Goal: Information Seeking & Learning: Learn about a topic

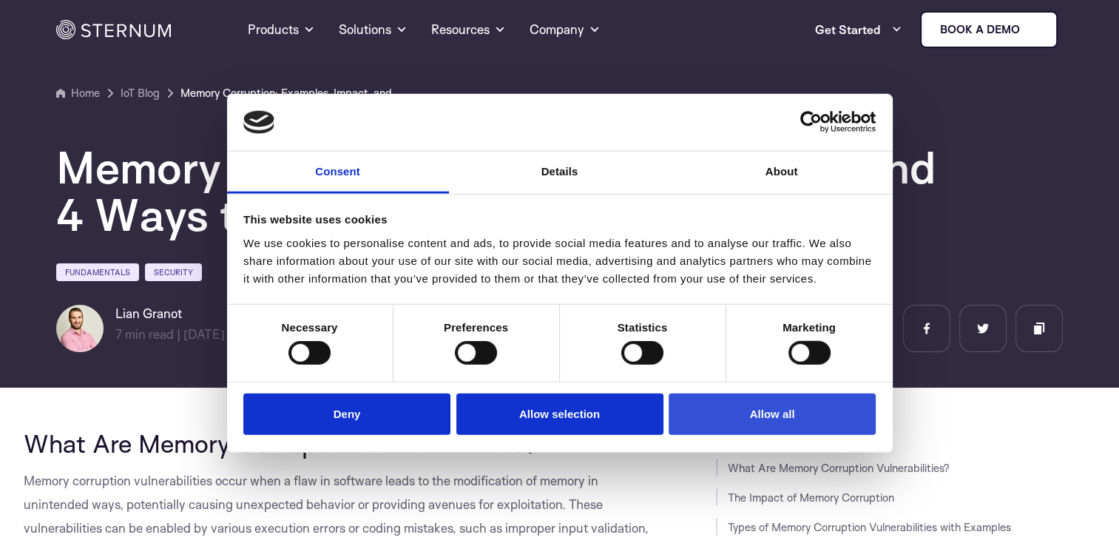
drag, startPoint x: 744, startPoint y: 387, endPoint x: 746, endPoint y: 410, distance: 23.0
click at [744, 387] on div "Do not sell or share my personal information Deny Allow selection Customize All…" at bounding box center [560, 417] width 666 height 70
click at [746, 410] on button "Allow all" at bounding box center [772, 414] width 207 height 42
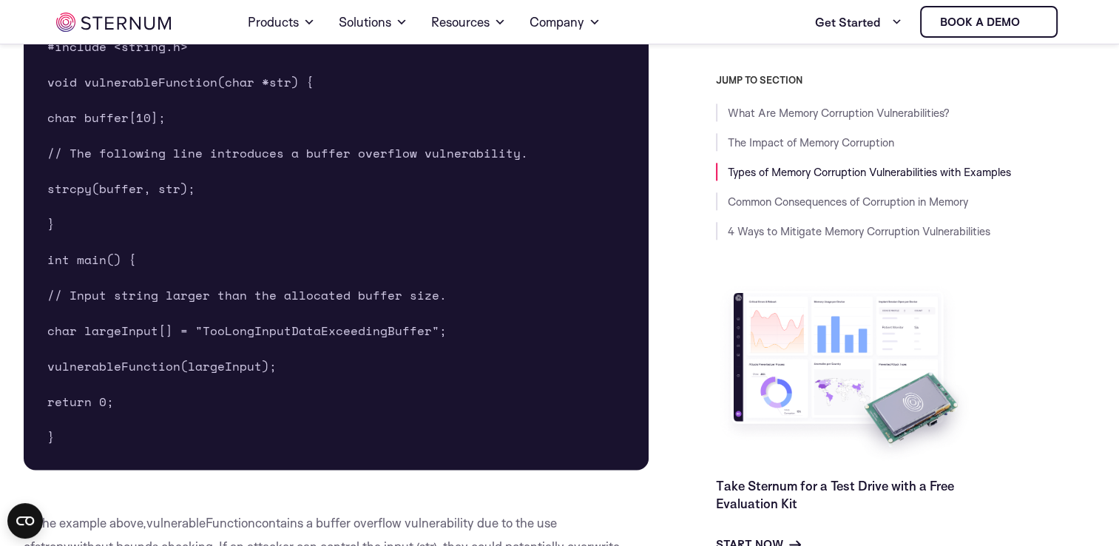
scroll to position [1691, 0]
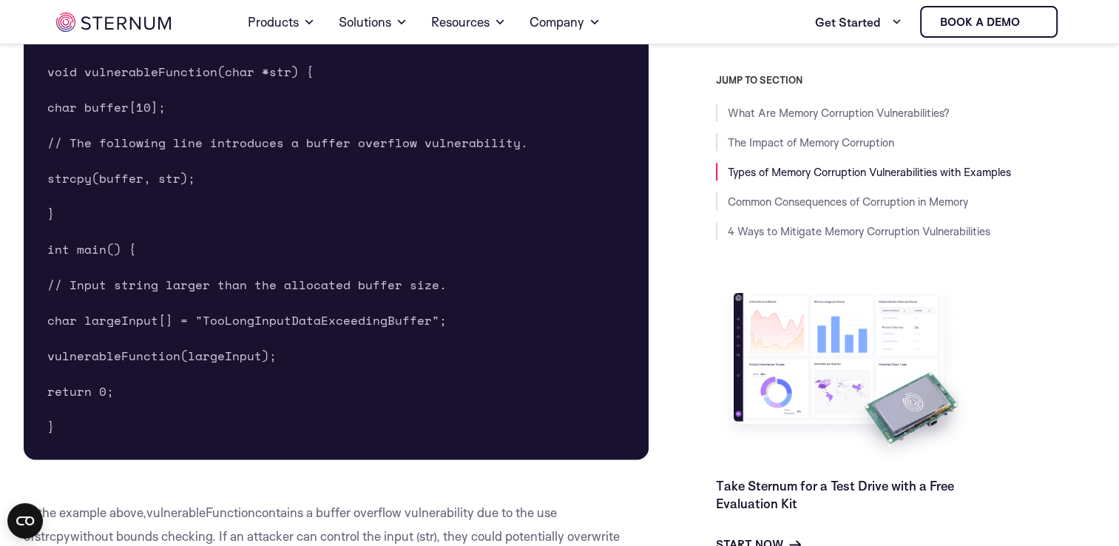
click at [101, 134] on span "// The following line introduces a buffer overflow vulnerability." at bounding box center [287, 143] width 481 height 18
drag, startPoint x: 101, startPoint y: 132, endPoint x: 387, endPoint y: 141, distance: 286.5
click at [381, 125] on pre "#include <stdio.h> #include <string.h> void vulnerableFunction(char *str) { cha…" at bounding box center [337, 213] width 626 height 491
click at [389, 143] on span "// The following line introduces a buffer overflow vulnerability." at bounding box center [287, 143] width 481 height 18
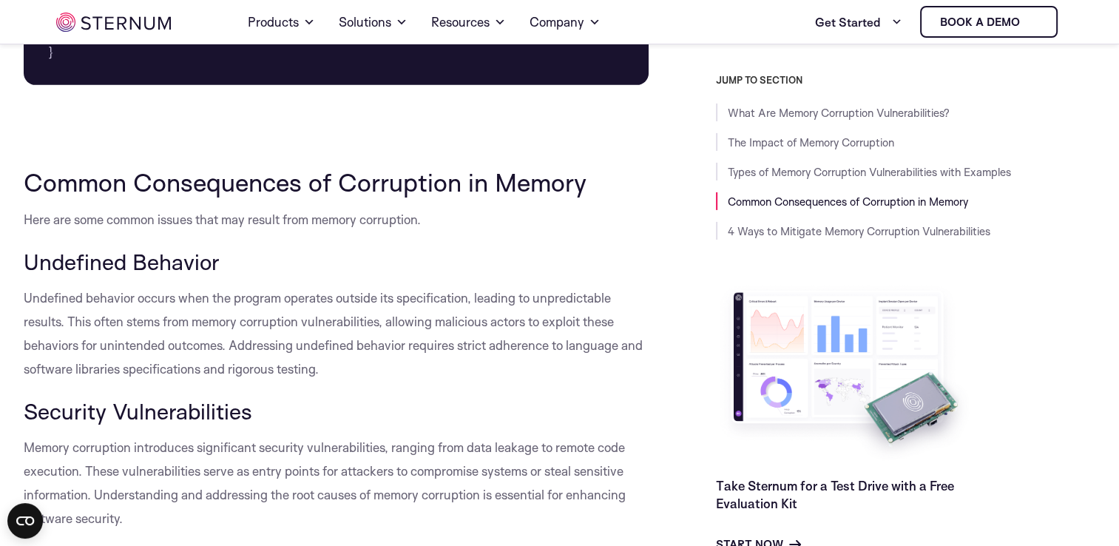
scroll to position [4502, 0]
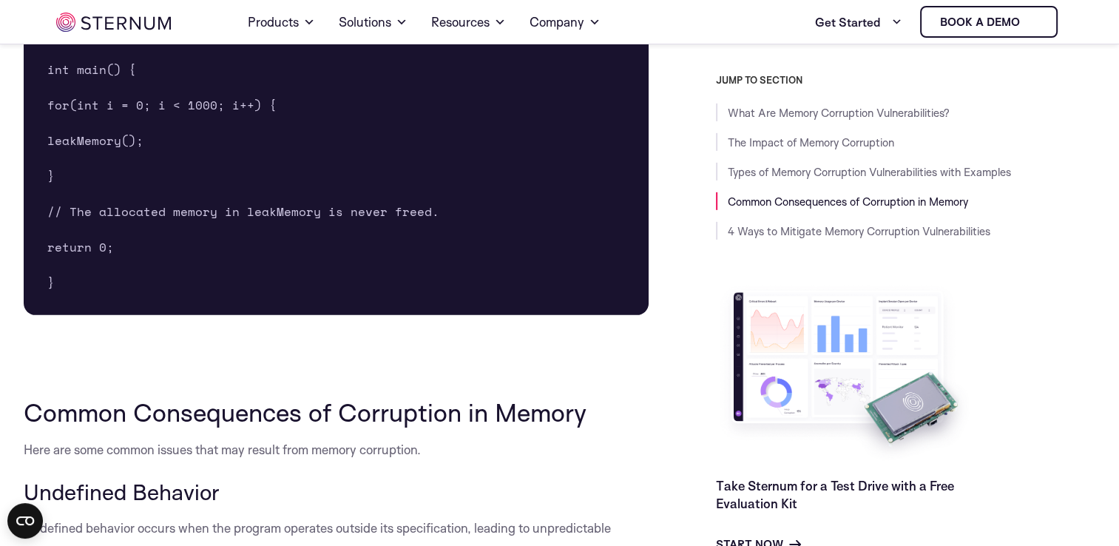
click at [219, 136] on pre "#include <stdlib.h> void leakMemory() { char *ptr = (char*)malloc(10 * sizeof(c…" at bounding box center [337, 69] width 626 height 491
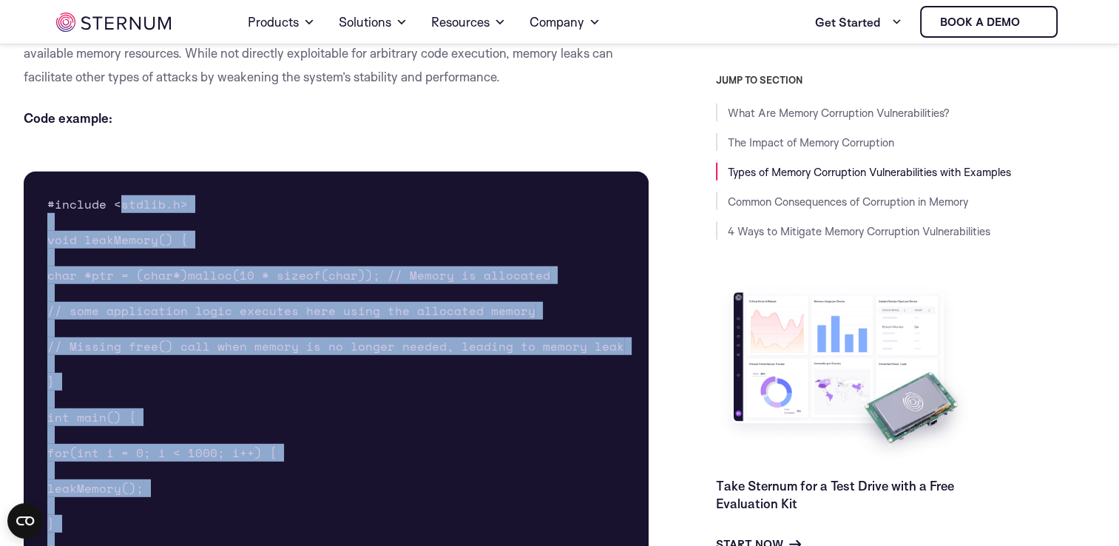
scroll to position [4132, 0]
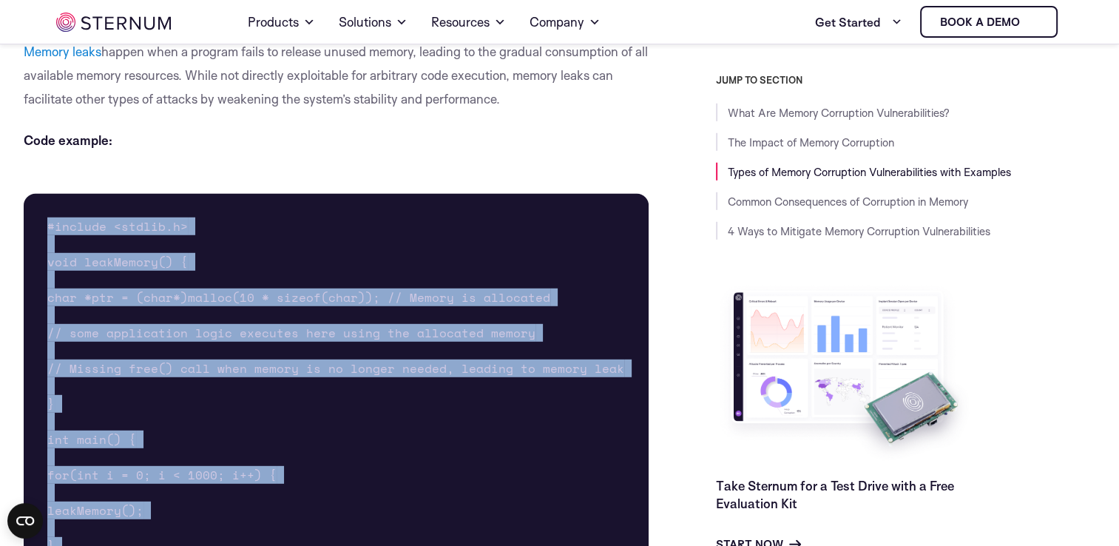
drag, startPoint x: 77, startPoint y: 355, endPoint x: 36, endPoint y: 211, distance: 149.9
click at [36, 211] on pre "#include <stdlib.h> void leakMemory() { char *ptr = (char*)malloc(10 * sizeof(c…" at bounding box center [337, 439] width 626 height 491
drag, startPoint x: 36, startPoint y: 211, endPoint x: 77, endPoint y: 215, distance: 40.9
copy pre "#include <stdlib.h> void leakMemory() { char *ptr = (char*)malloc(10 * sizeof(c…"
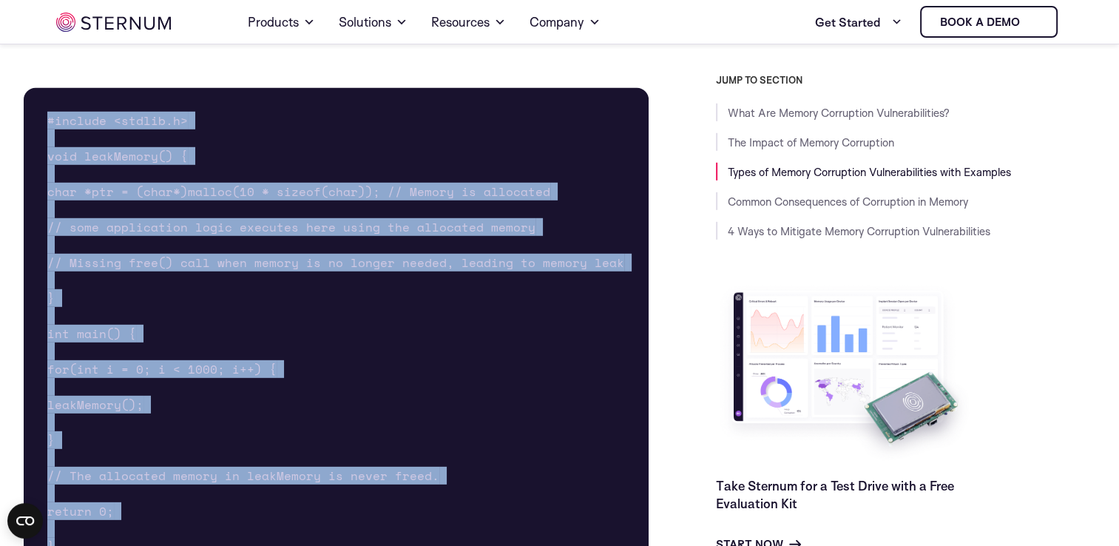
scroll to position [3984, 0]
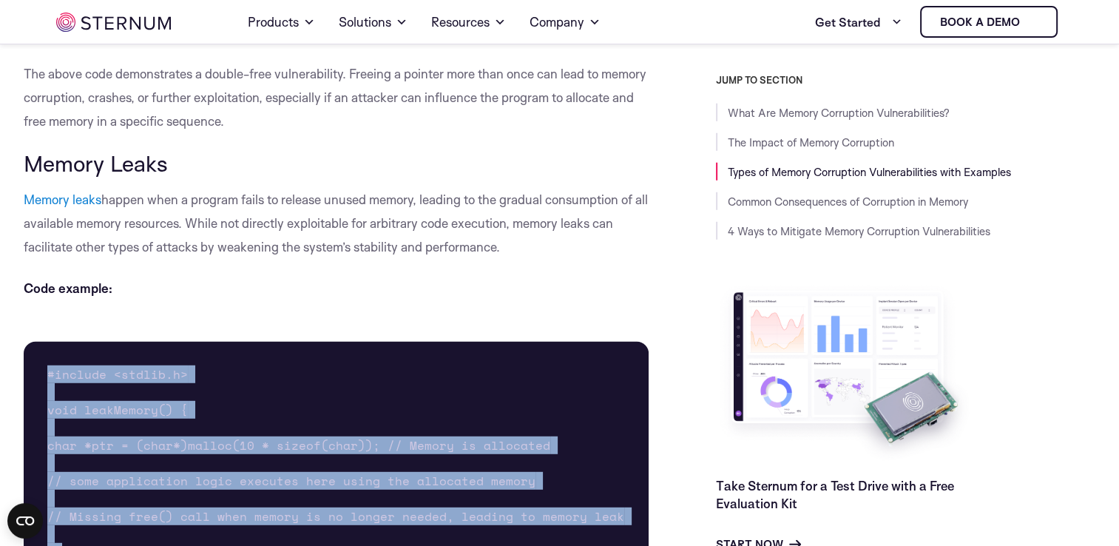
drag, startPoint x: 533, startPoint y: 252, endPoint x: 4, endPoint y: 197, distance: 531.1
drag, startPoint x: 4, startPoint y: 197, endPoint x: 142, endPoint y: 195, distance: 137.6
copy p "Memory leaks happen when a program fails to release unused memory, leading to t…"
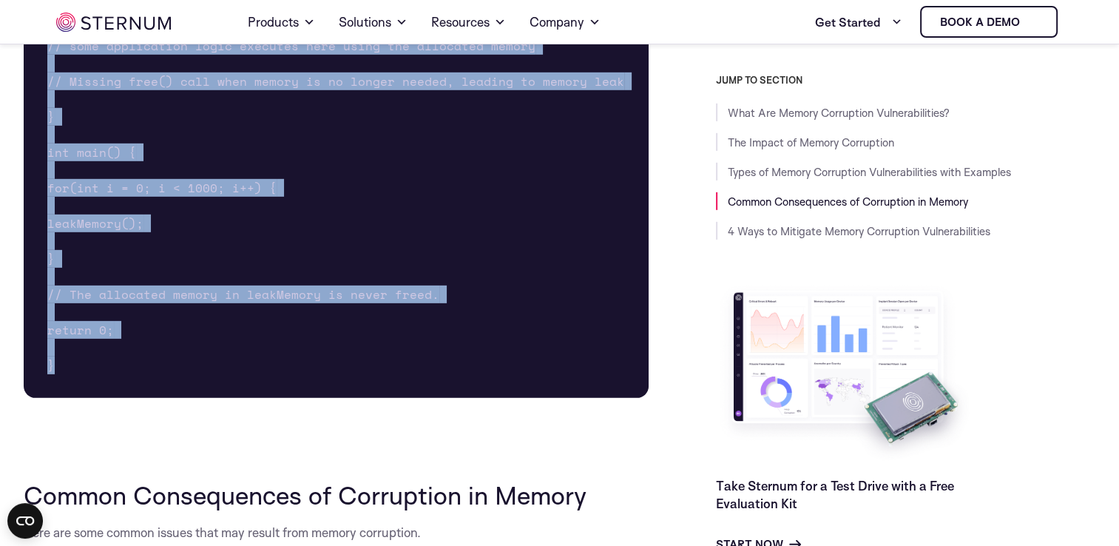
scroll to position [4428, 0]
